Goal: Find specific page/section: Find specific page/section

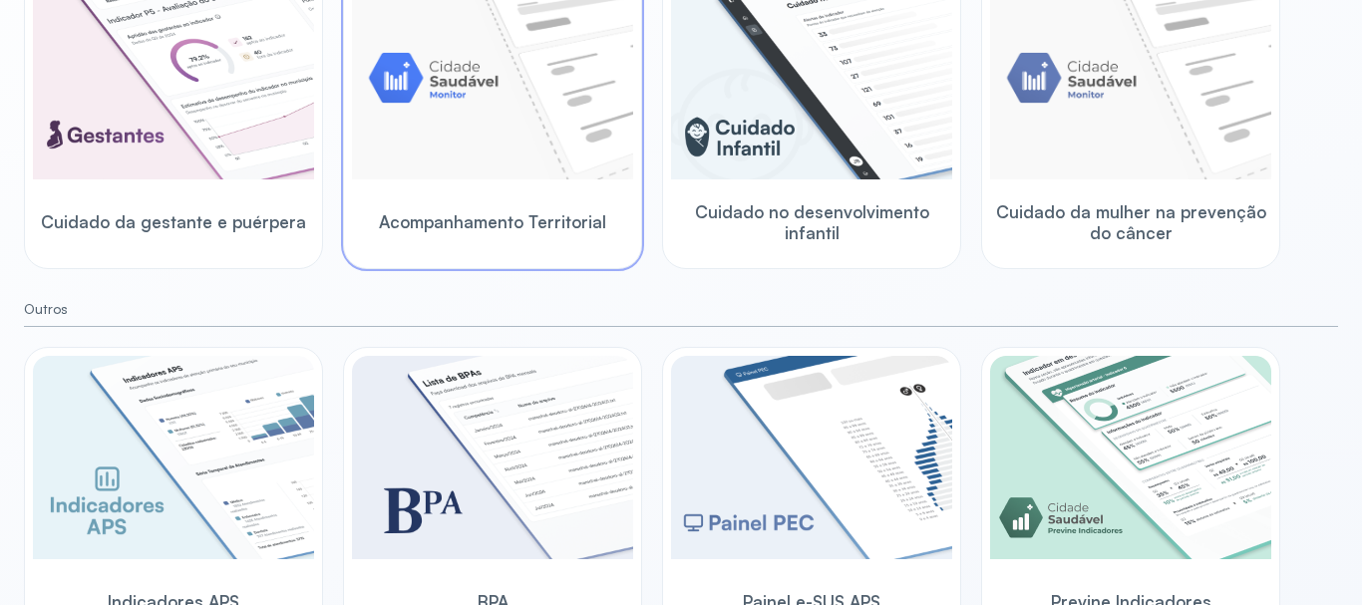
scroll to position [363, 0]
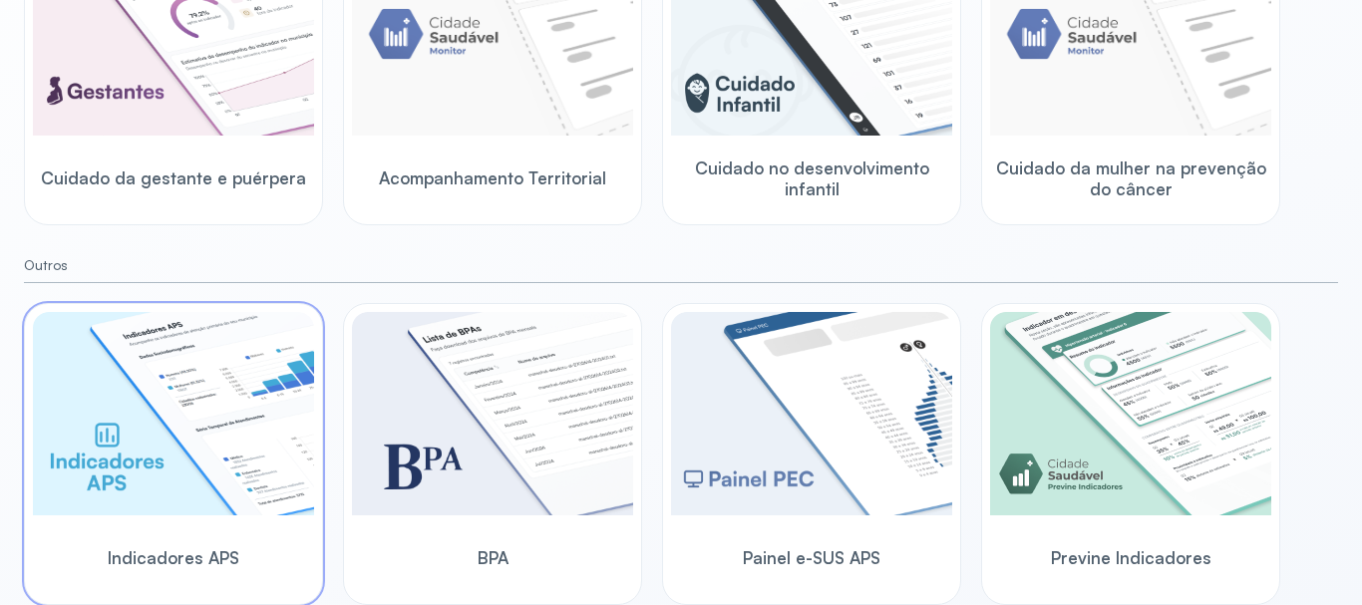
click at [227, 402] on img at bounding box center [173, 413] width 281 height 203
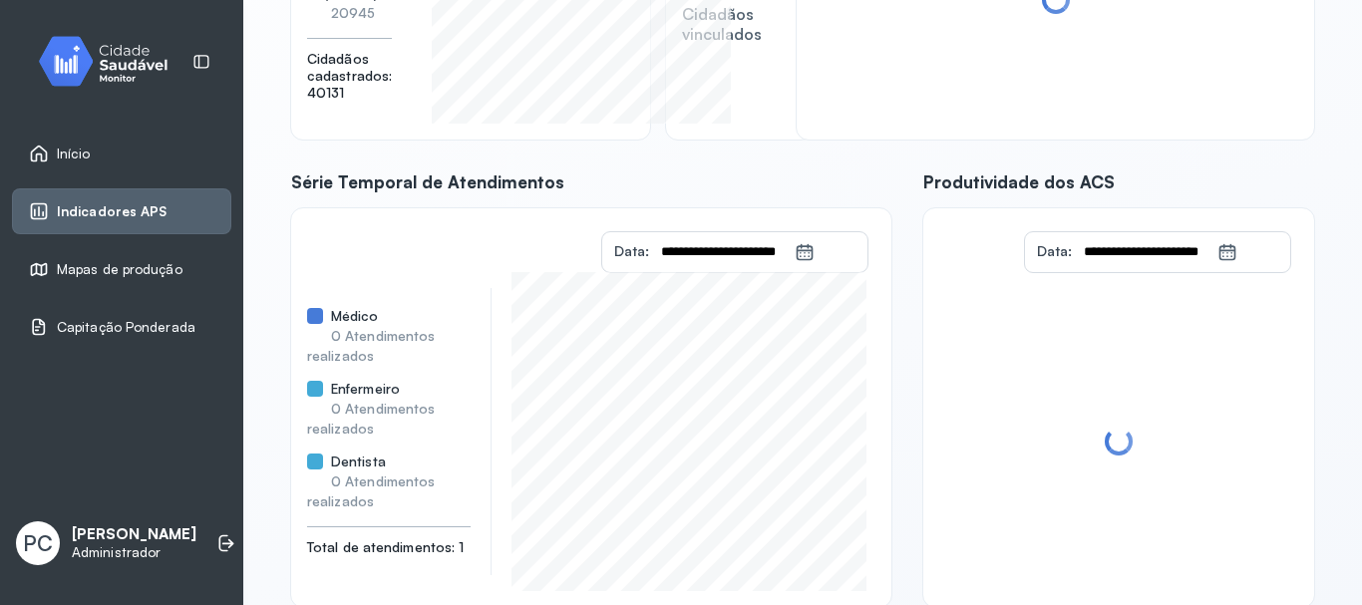
click at [146, 210] on span "Indicadores APS" at bounding box center [112, 211] width 111 height 17
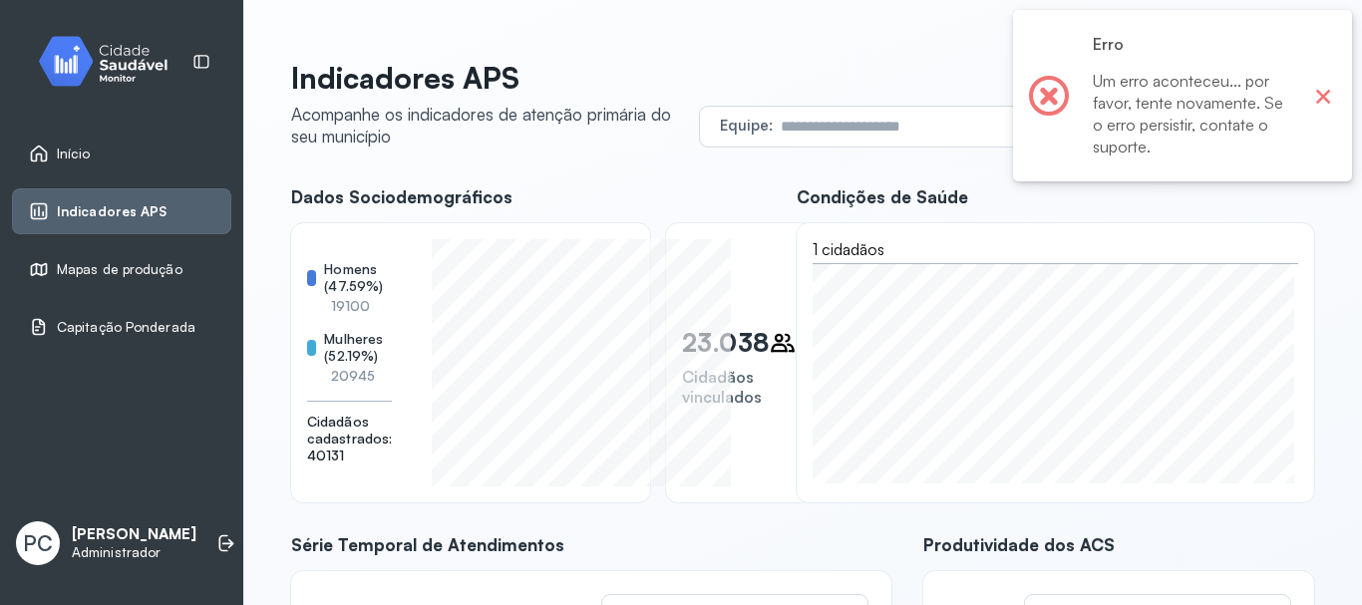
click at [1326, 105] on button "×" at bounding box center [1323, 96] width 26 height 26
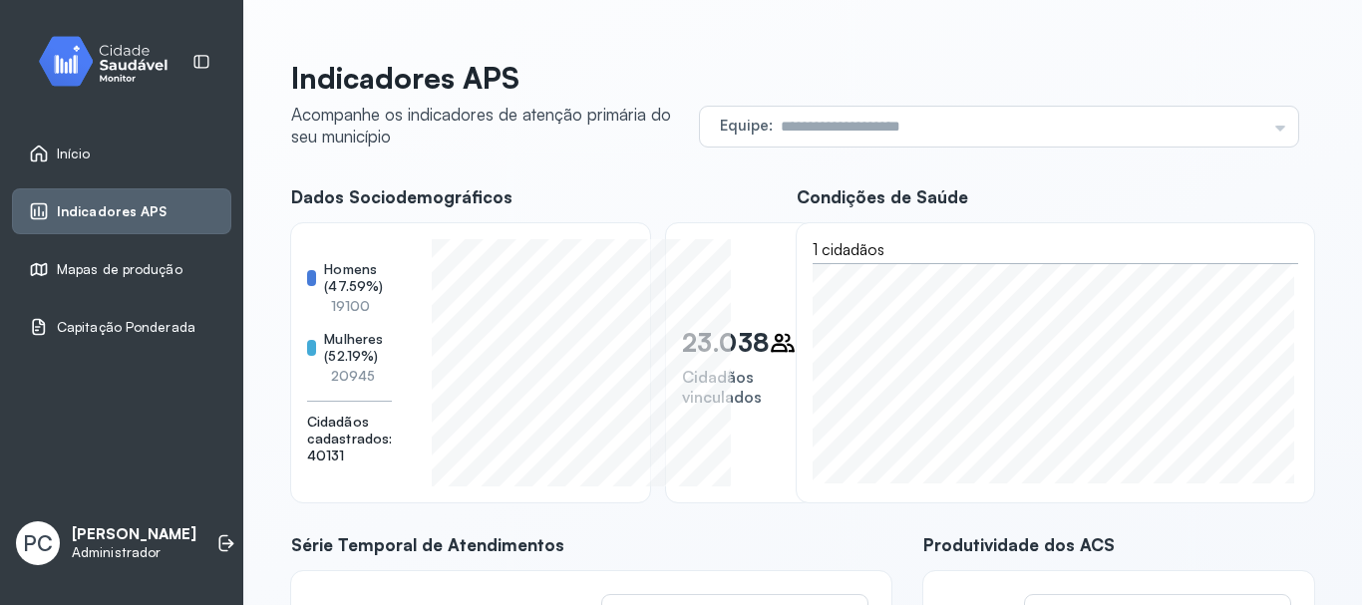
click at [87, 46] on img at bounding box center [110, 61] width 179 height 59
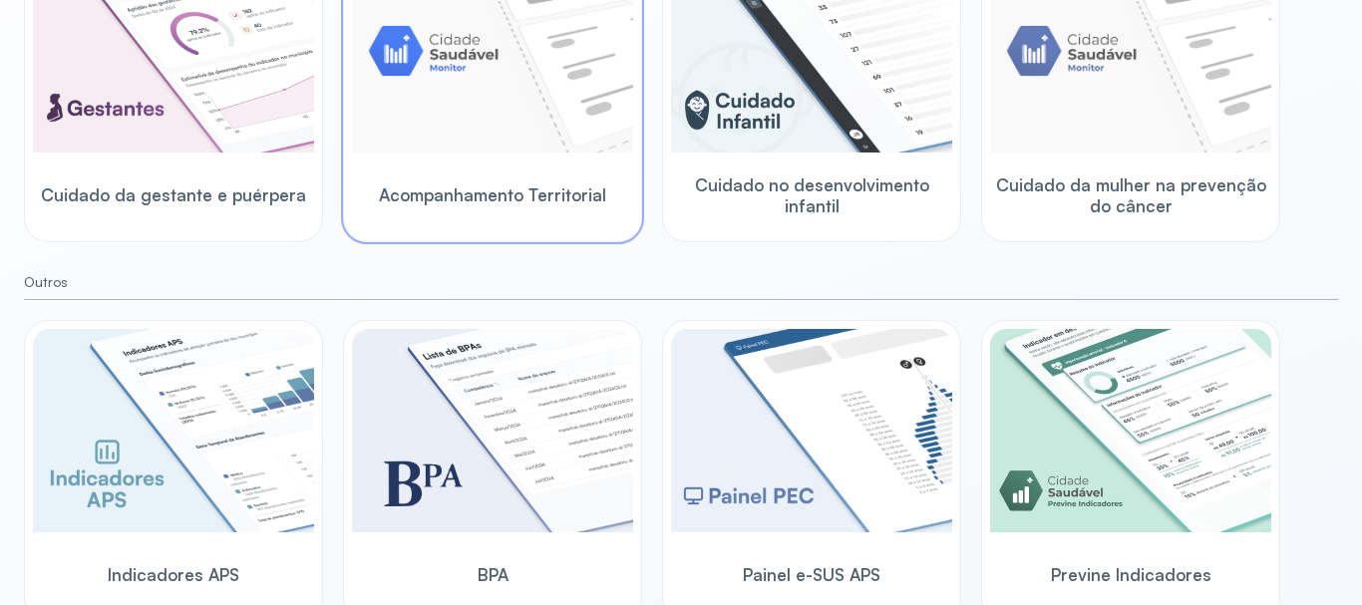
scroll to position [363, 0]
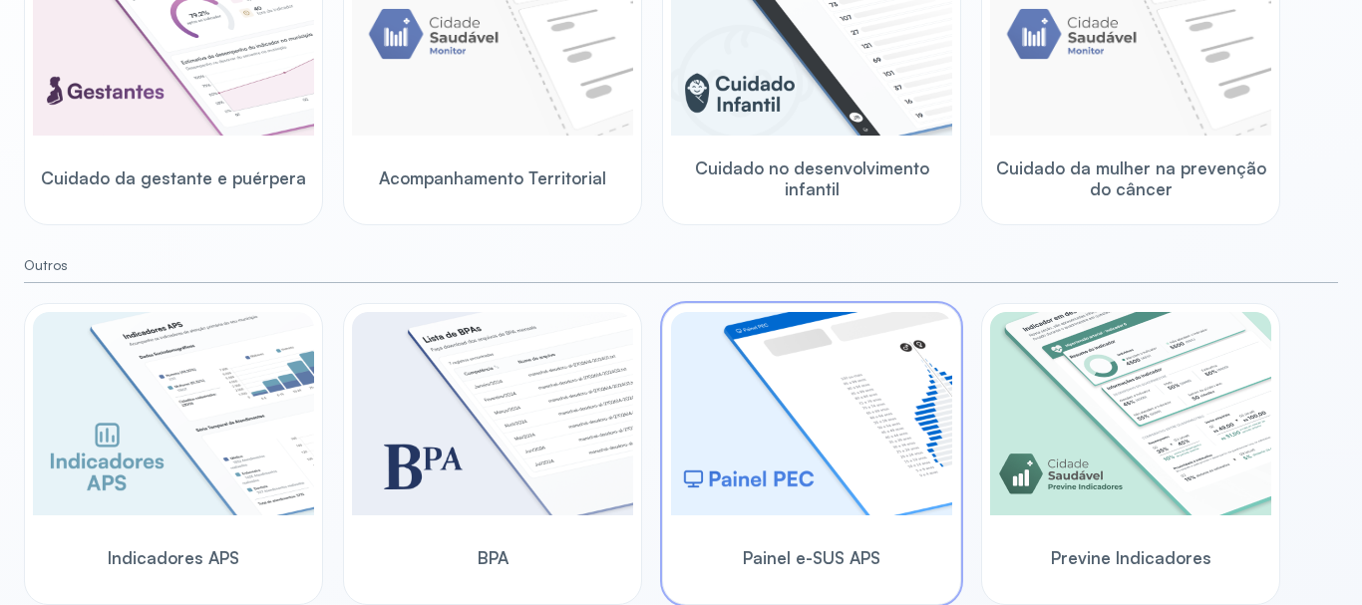
click at [709, 345] on img at bounding box center [811, 413] width 281 height 203
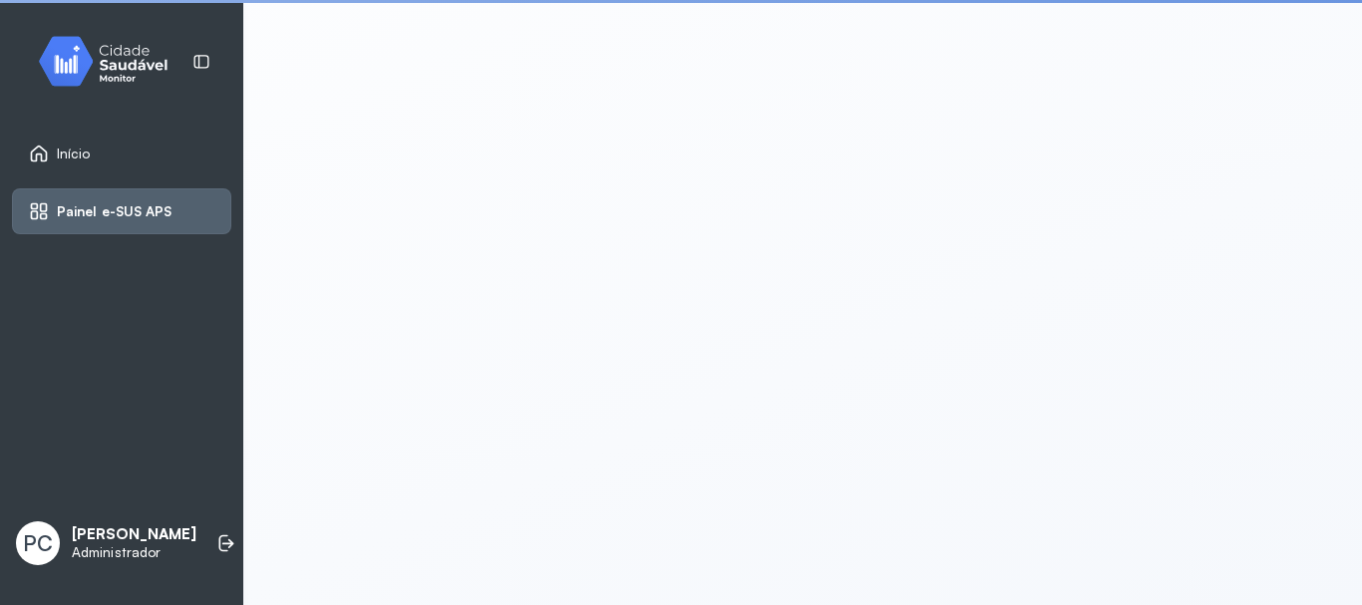
scroll to position [4, 0]
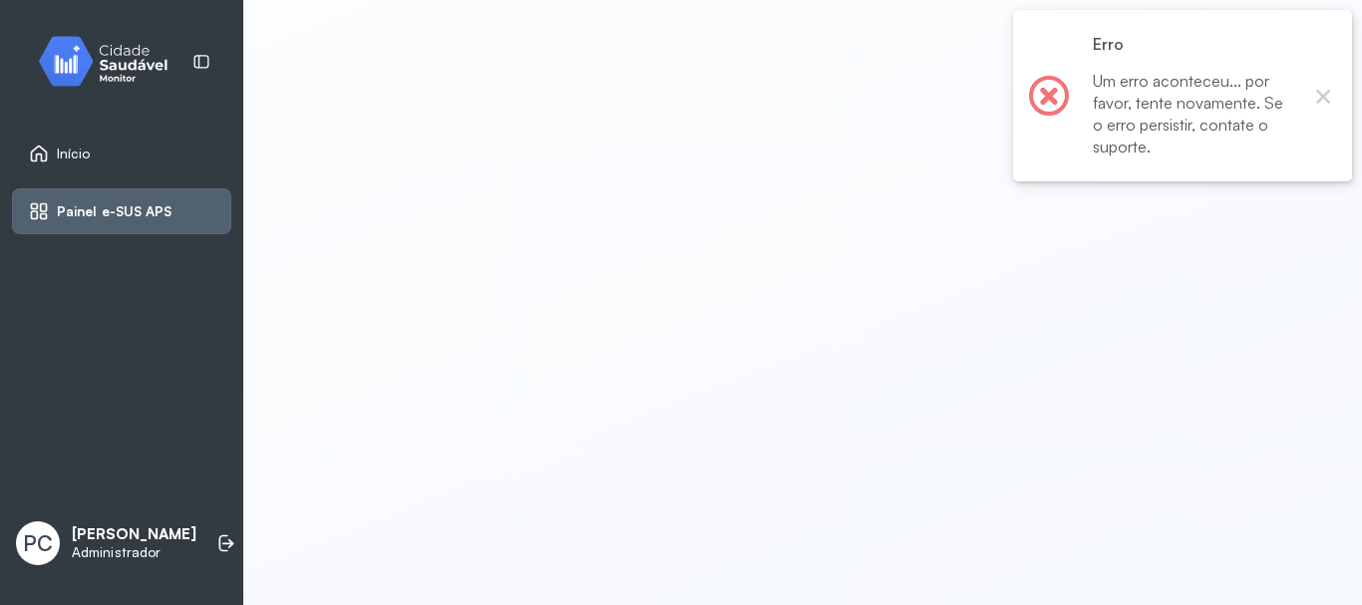
click at [76, 61] on img at bounding box center [110, 61] width 179 height 59
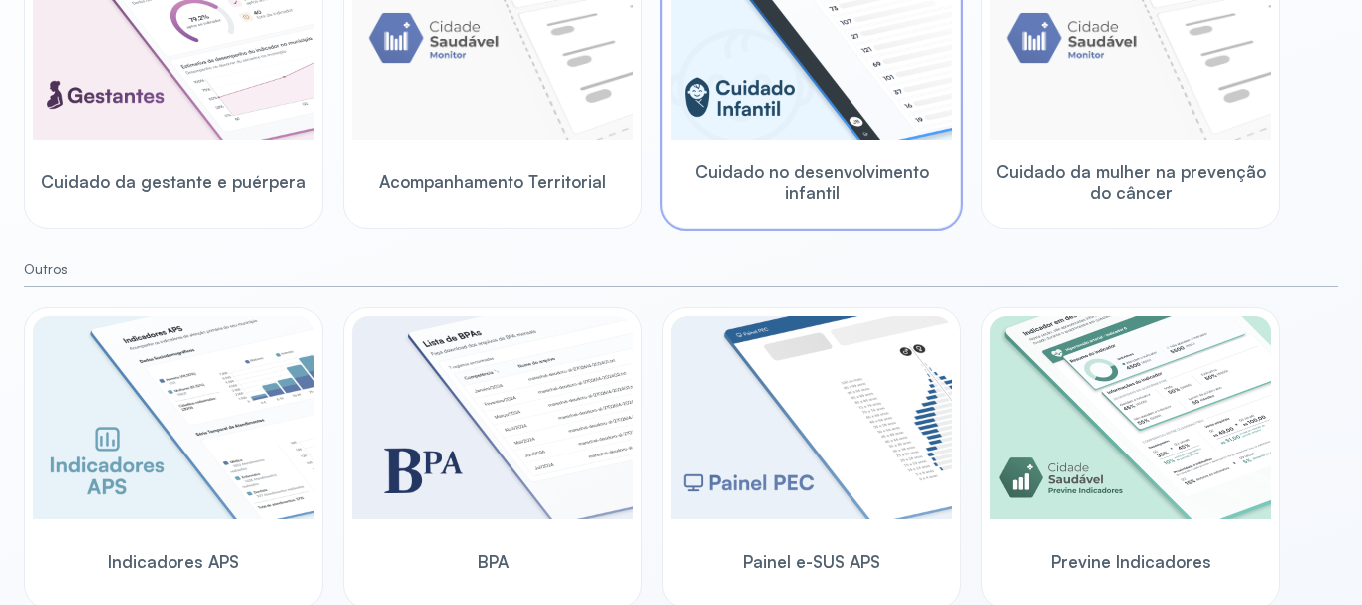
scroll to position [363, 0]
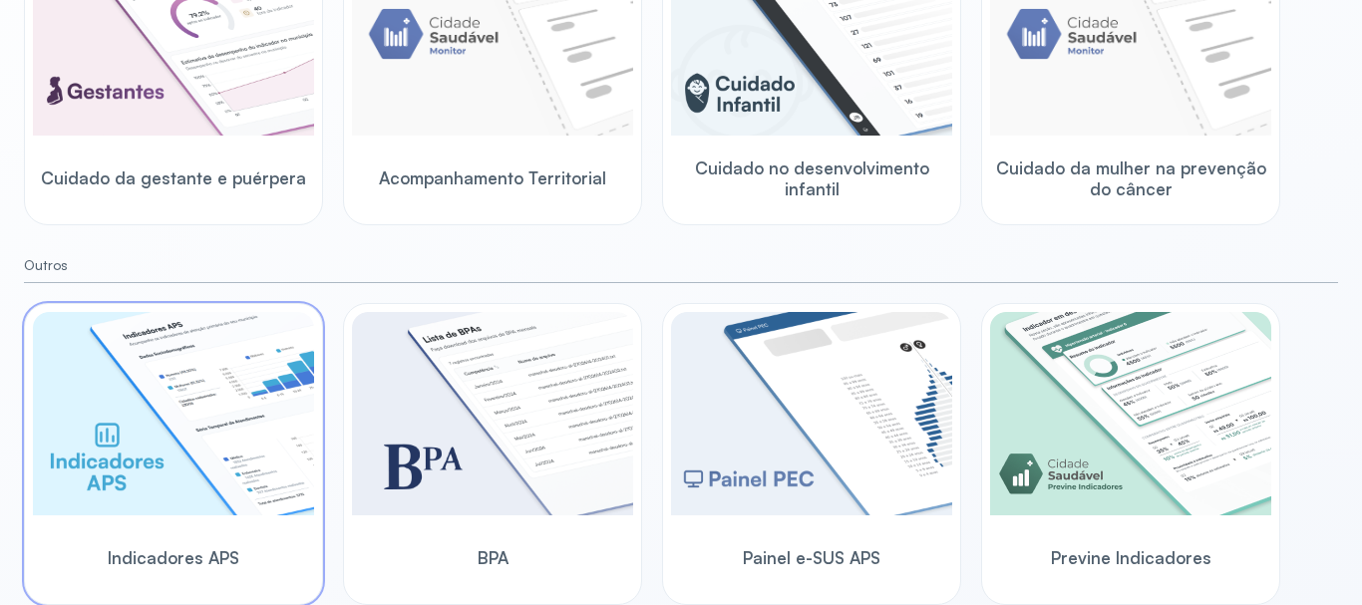
click at [168, 411] on img at bounding box center [173, 413] width 281 height 203
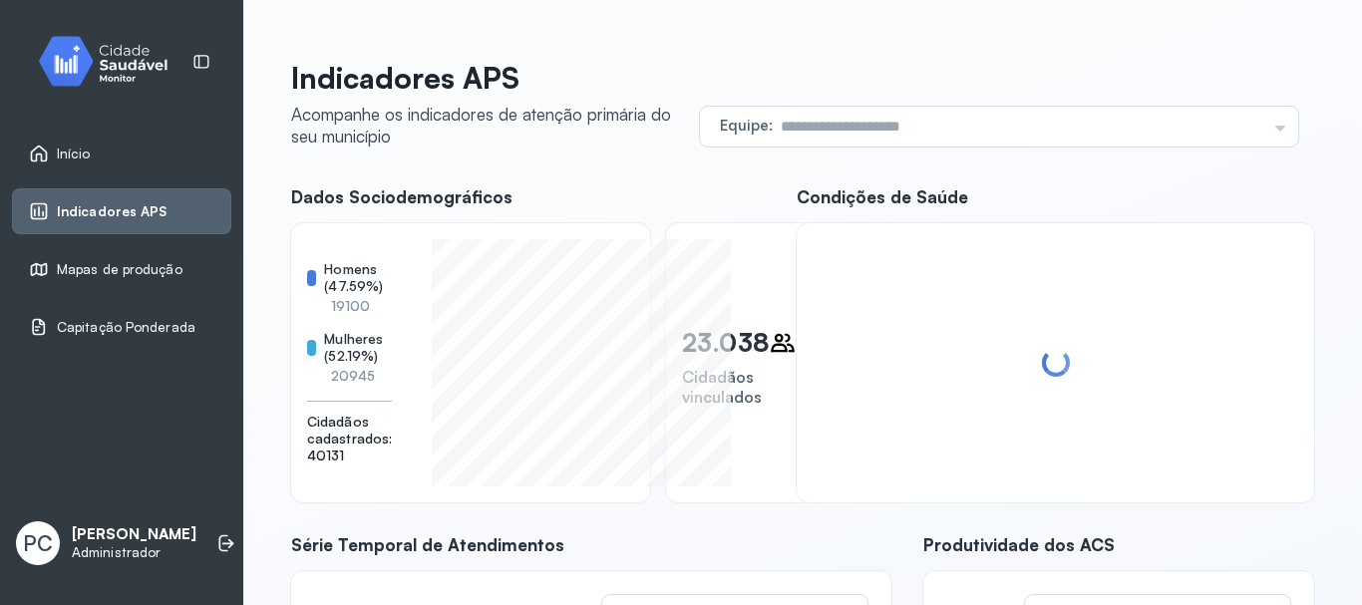
click at [61, 68] on img at bounding box center [110, 61] width 179 height 59
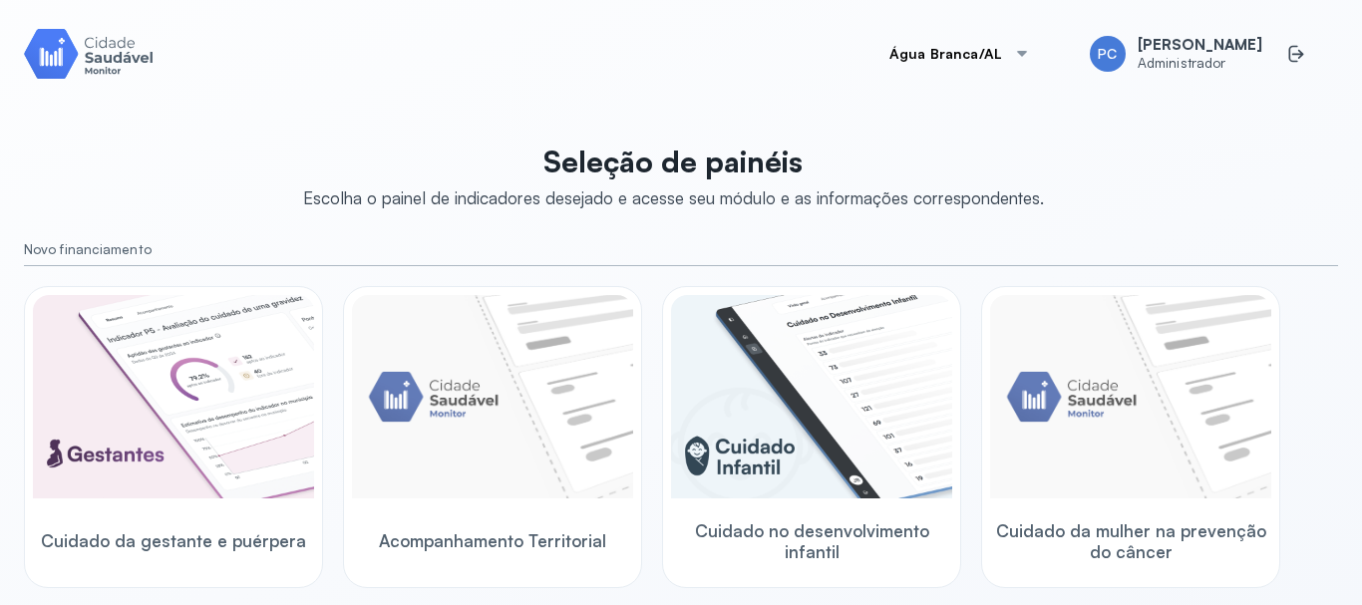
scroll to position [199, 0]
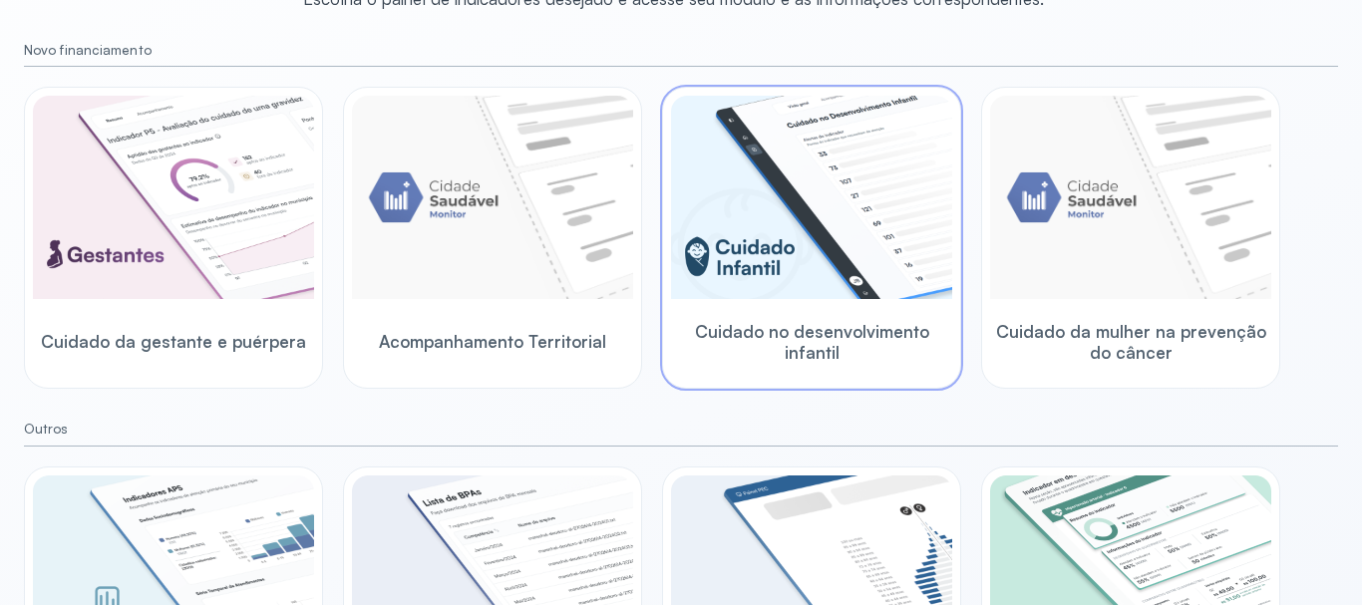
click at [809, 207] on img at bounding box center [811, 197] width 281 height 203
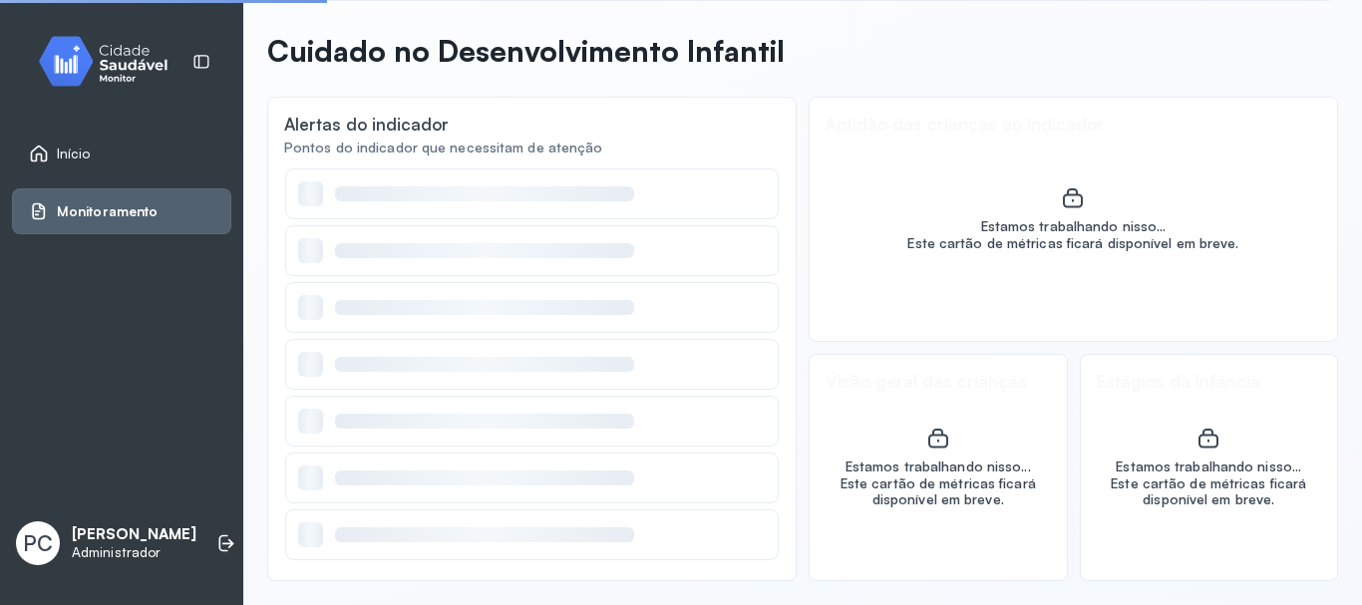
scroll to position [77, 0]
